Goal: Information Seeking & Learning: Learn about a topic

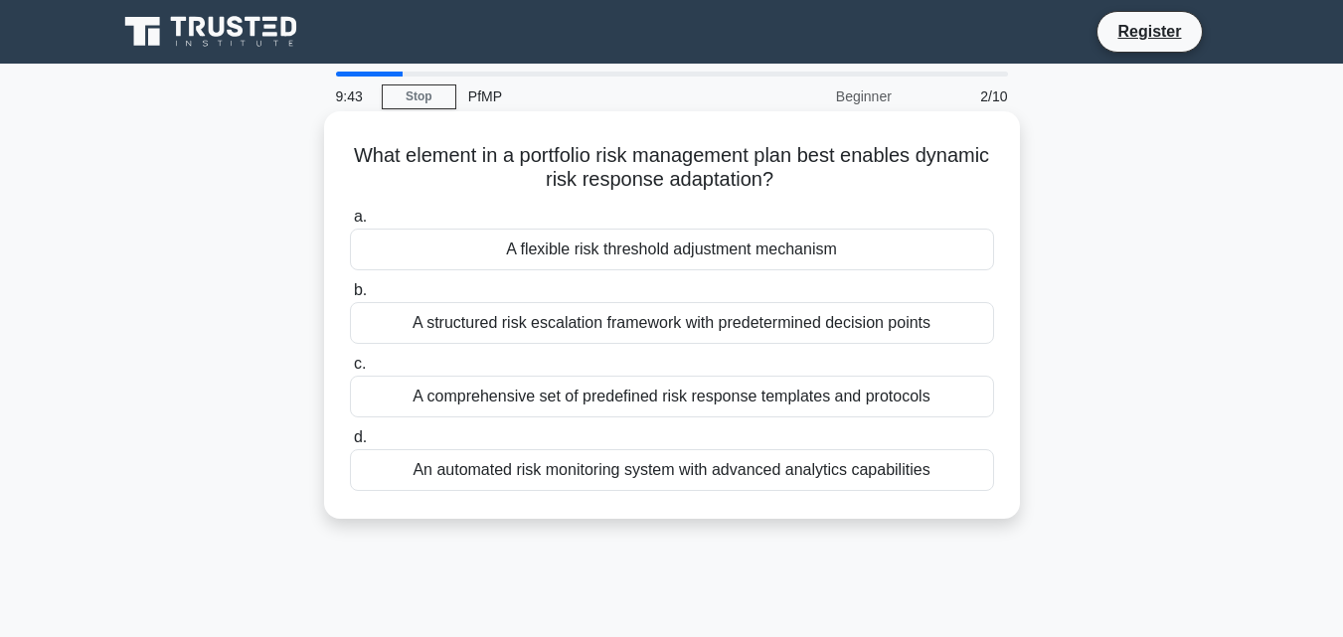
click at [639, 143] on h5 "What element in a portfolio risk management plan best enables dynamic risk resp…" at bounding box center [672, 168] width 648 height 50
click at [642, 253] on div "A flexible risk threshold adjustment mechanism" at bounding box center [672, 250] width 644 height 42
click at [350, 224] on input "a. A flexible risk threshold adjustment mechanism" at bounding box center [350, 217] width 0 height 13
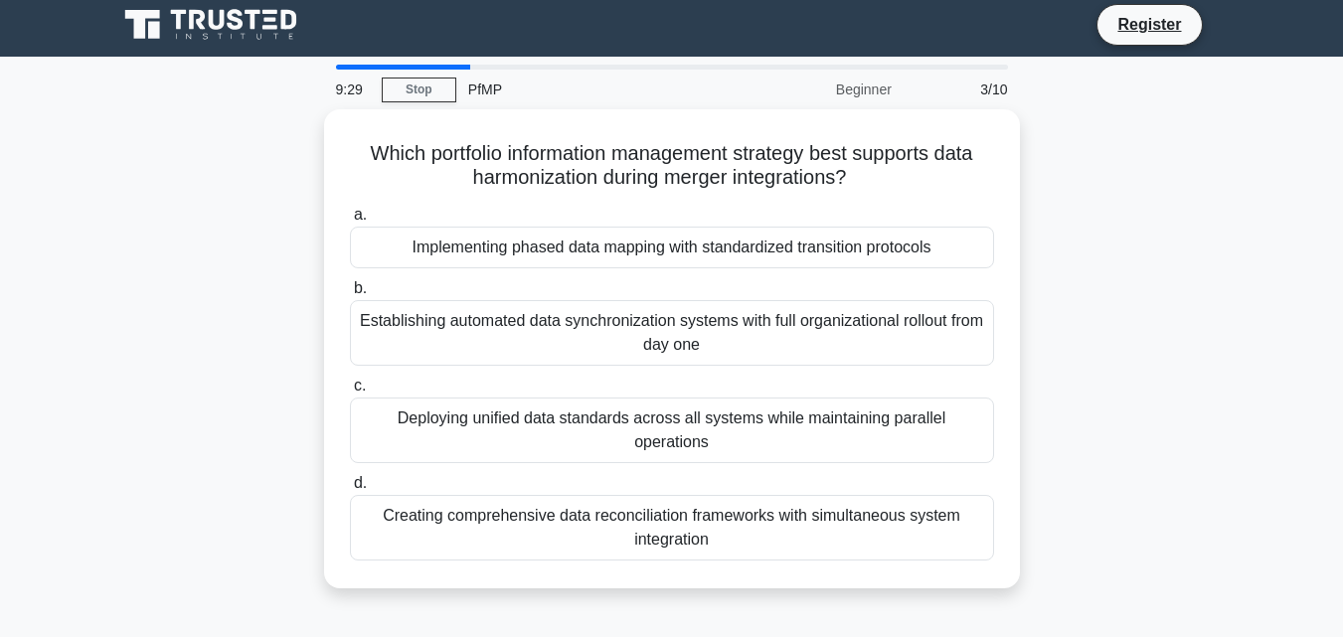
scroll to position [11, 0]
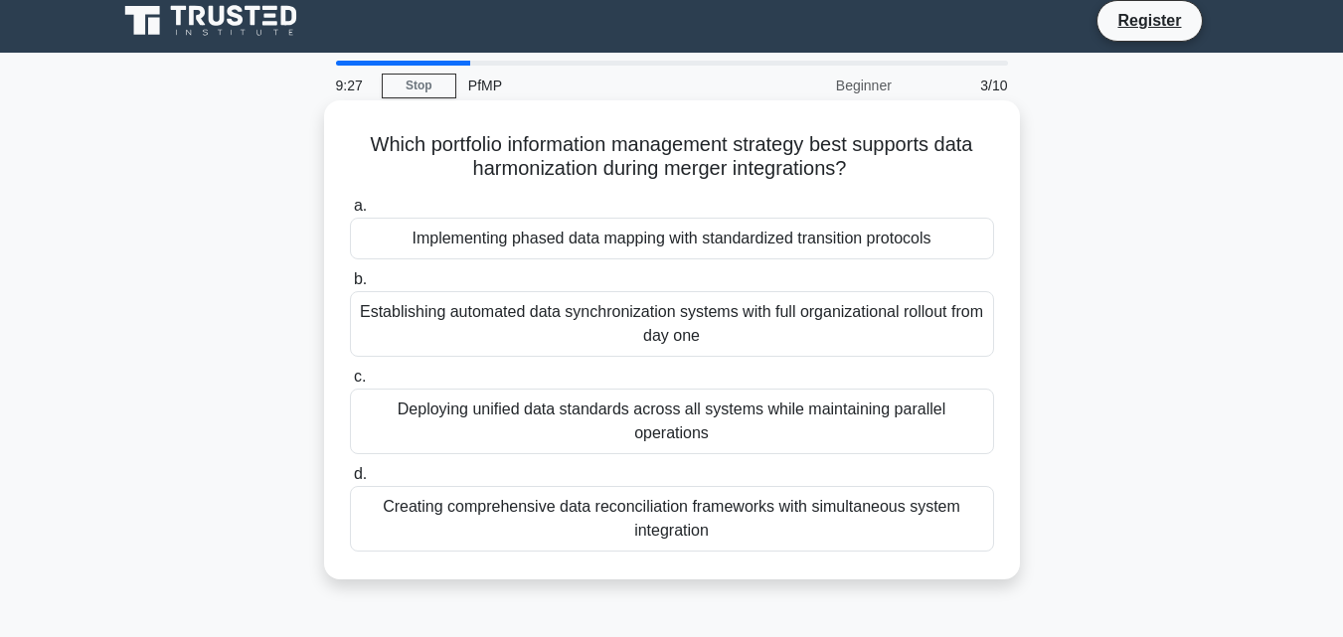
click at [817, 328] on div "Establishing automated data synchronization systems with full organizational ro…" at bounding box center [672, 324] width 644 height 66
click at [350, 286] on input "b. Establishing automated data synchronization systems with full organizational…" at bounding box center [350, 279] width 0 height 13
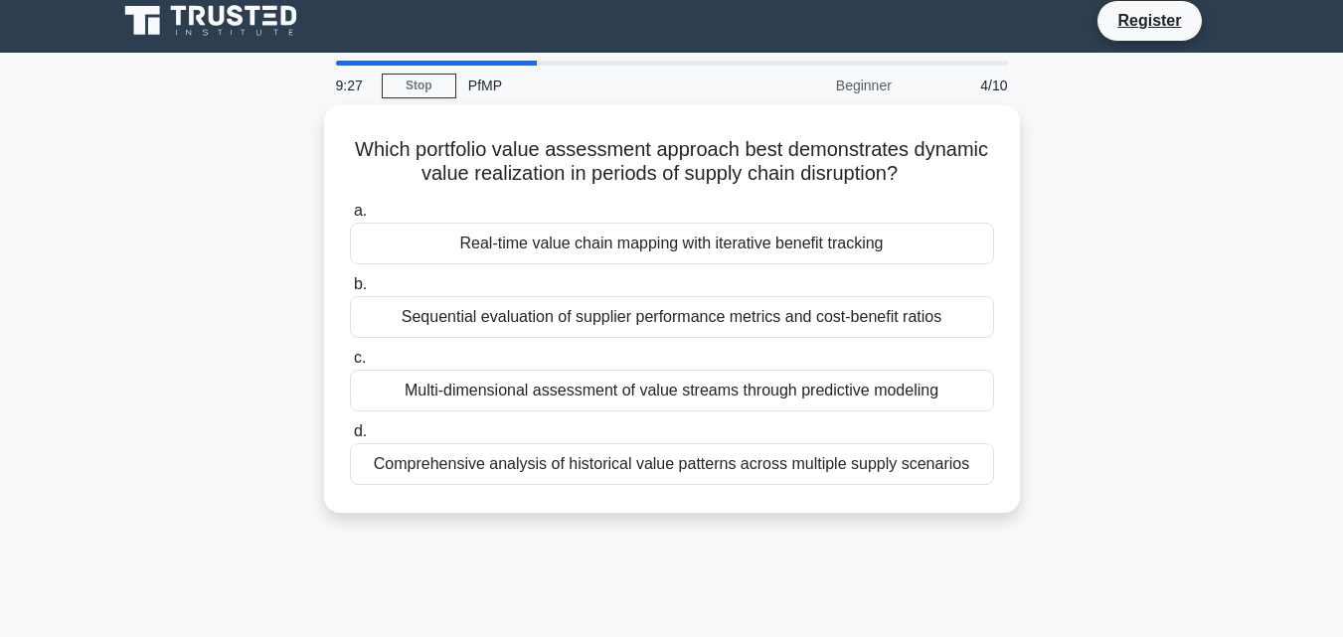
scroll to position [0, 0]
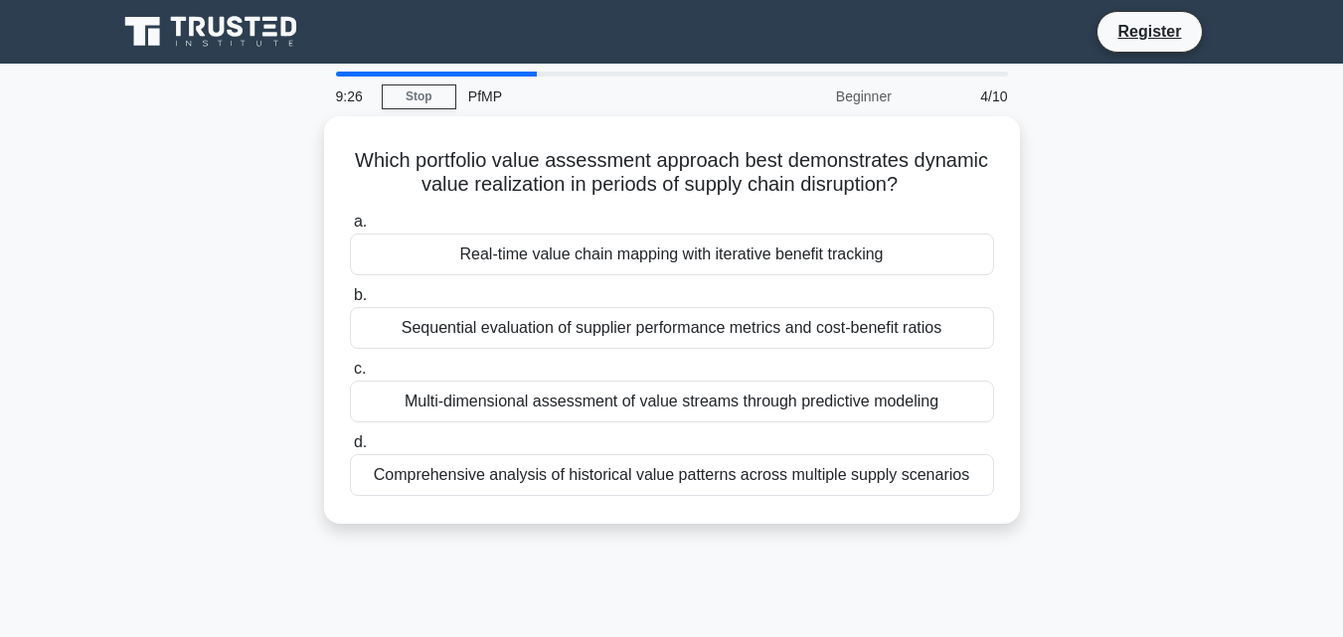
click at [817, 328] on div "Sequential evaluation of supplier performance metrics and cost-benefit ratios" at bounding box center [672, 328] width 644 height 42
click at [350, 302] on input "b. Sequential evaluation of supplier performance metrics and cost-benefit ratios" at bounding box center [350, 295] width 0 height 13
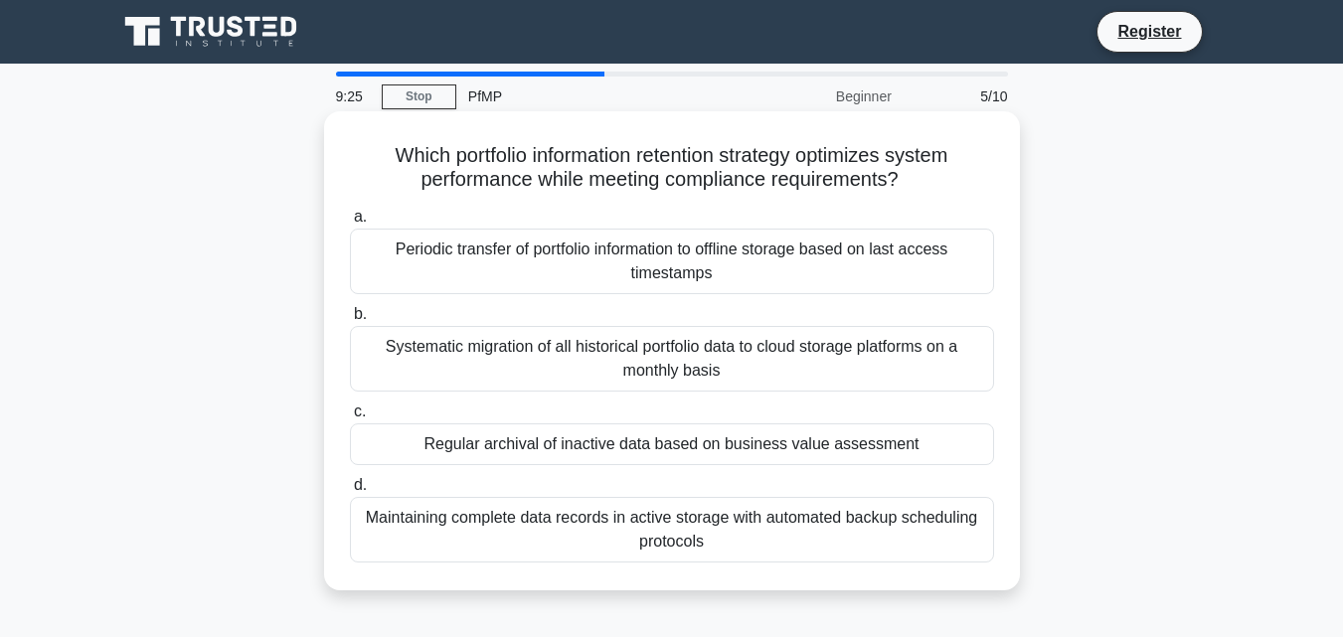
click at [844, 262] on div "Periodic transfer of portfolio information to offline storage based on last acc…" at bounding box center [672, 262] width 644 height 66
click at [350, 224] on input "a. Periodic transfer of portfolio information to offline storage based on last …" at bounding box center [350, 217] width 0 height 13
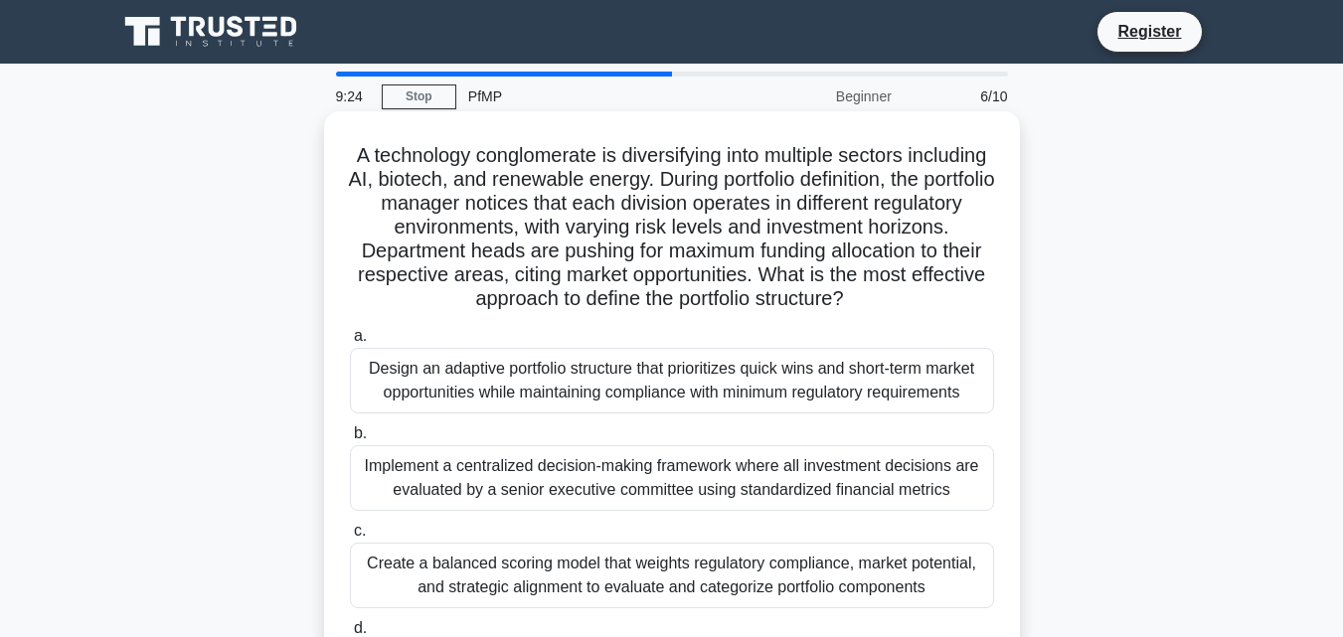
click at [776, 413] on div "Design an adaptive portfolio structure that prioritizes quick wins and short-te…" at bounding box center [672, 381] width 644 height 66
click at [350, 343] on input "a. Design an adaptive portfolio structure that prioritizes quick wins and short…" at bounding box center [350, 336] width 0 height 13
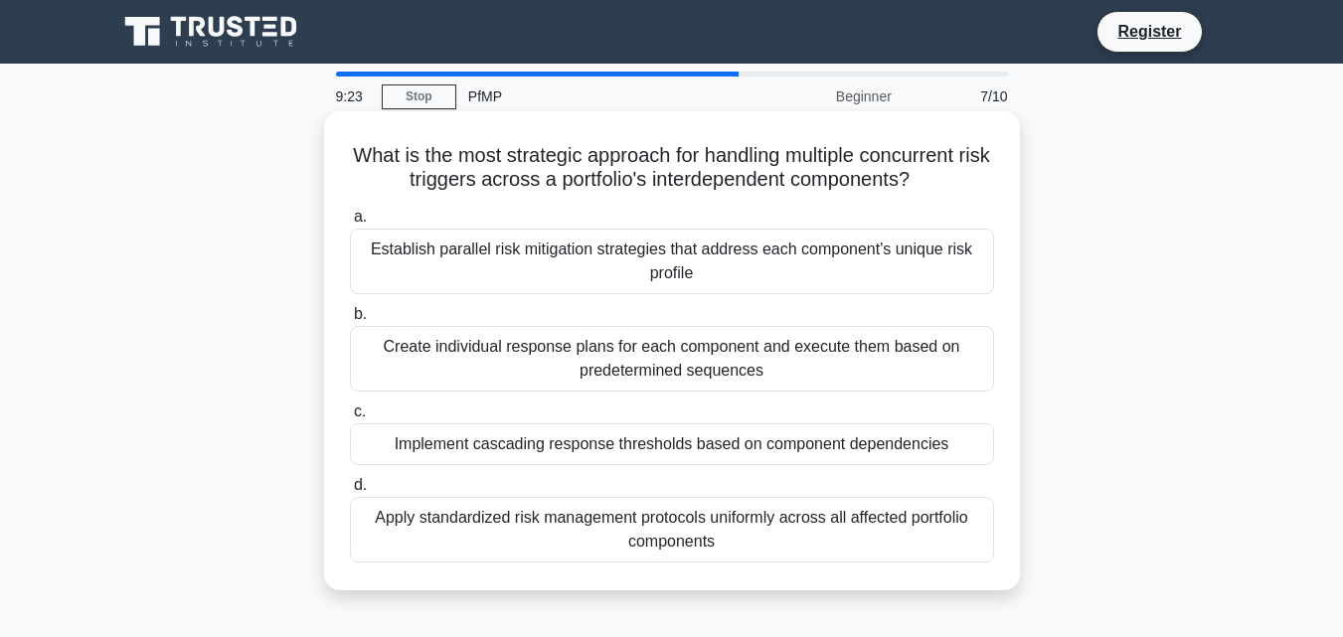
click at [776, 307] on label "b. Create individual response plans for each component and execute them based o…" at bounding box center [672, 346] width 644 height 89
click at [350, 308] on input "b. Create individual response plans for each component and execute them based o…" at bounding box center [350, 314] width 0 height 13
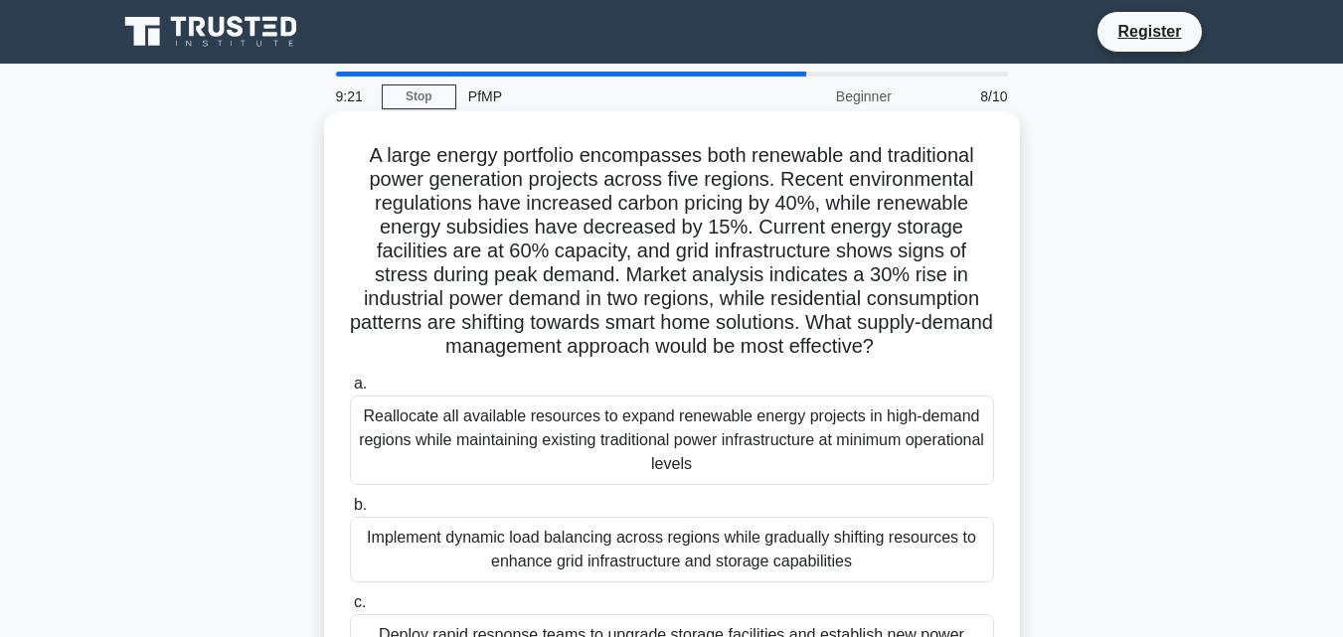
click at [767, 454] on div "Reallocate all available resources to expand renewable energy projects in high-…" at bounding box center [672, 440] width 644 height 89
click at [350, 391] on input "a. Reallocate all available resources to expand renewable energy projects in hi…" at bounding box center [350, 384] width 0 height 13
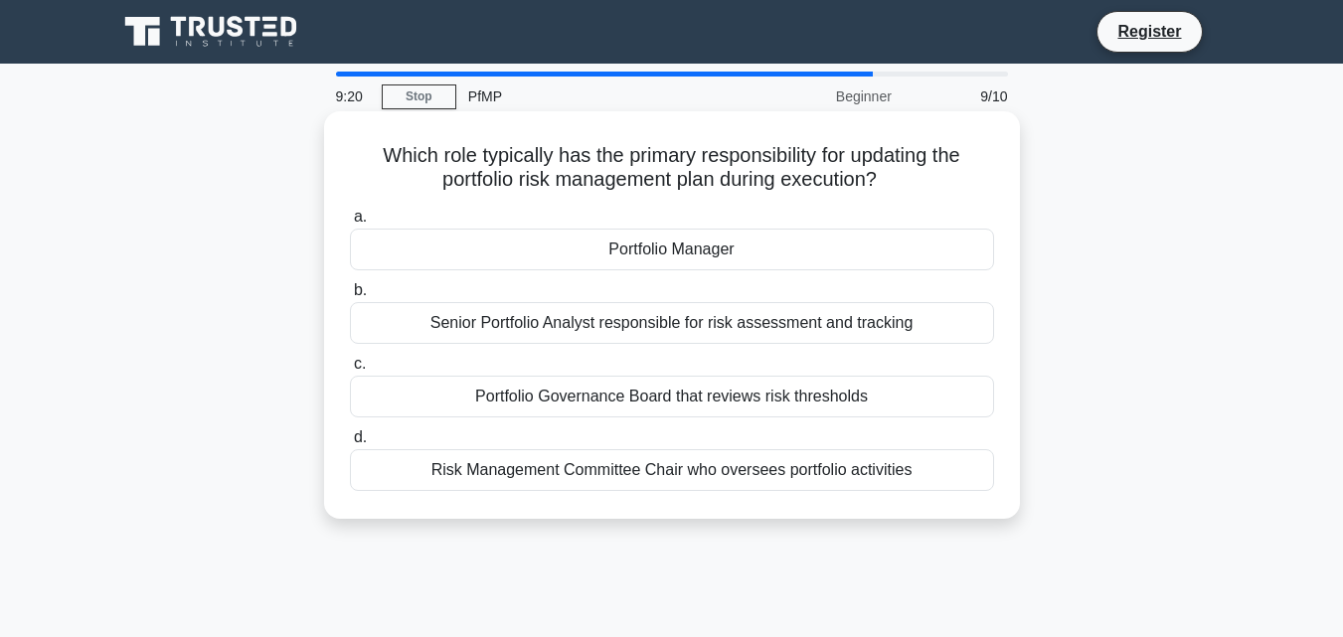
click at [767, 439] on label "d. Risk Management Committee Chair who oversees portfolio activities" at bounding box center [672, 458] width 644 height 66
click at [350, 439] on input "d. Risk Management Committee Chair who oversees portfolio activities" at bounding box center [350, 437] width 0 height 13
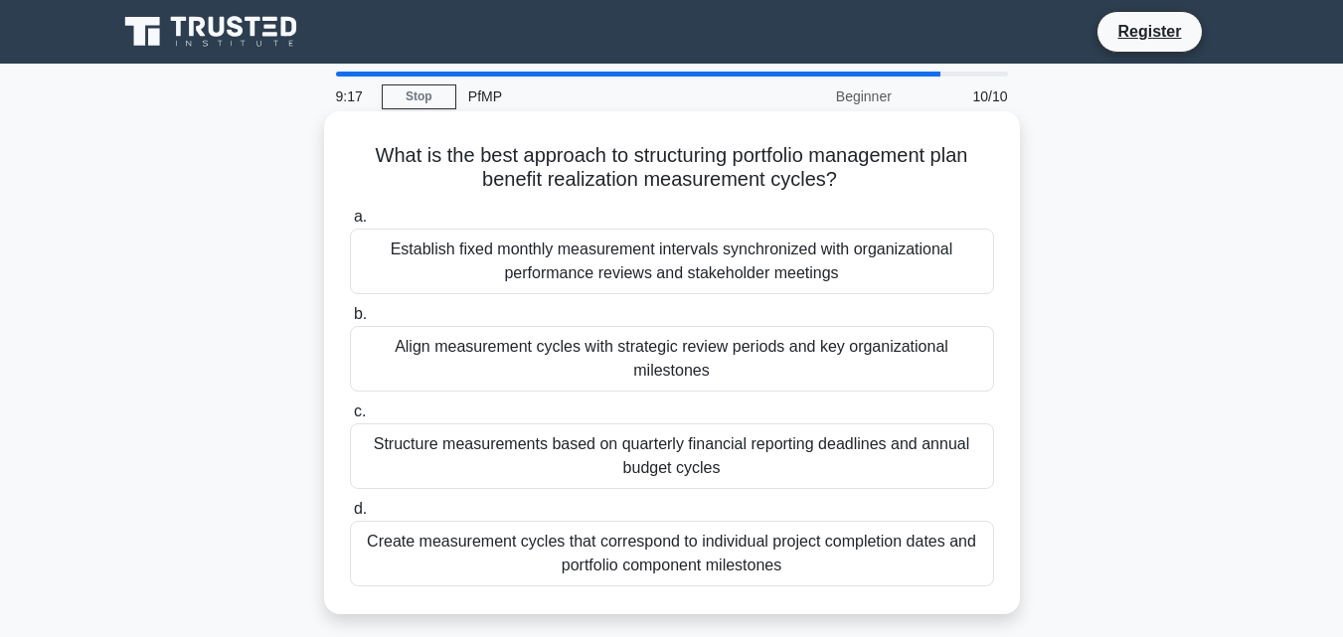
click at [721, 256] on div "Establish fixed monthly measurement intervals synchronized with organizational …" at bounding box center [672, 262] width 644 height 66
click at [350, 224] on input "a. Establish fixed monthly measurement intervals synchronized with organization…" at bounding box center [350, 217] width 0 height 13
